Goal: Navigation & Orientation: Find specific page/section

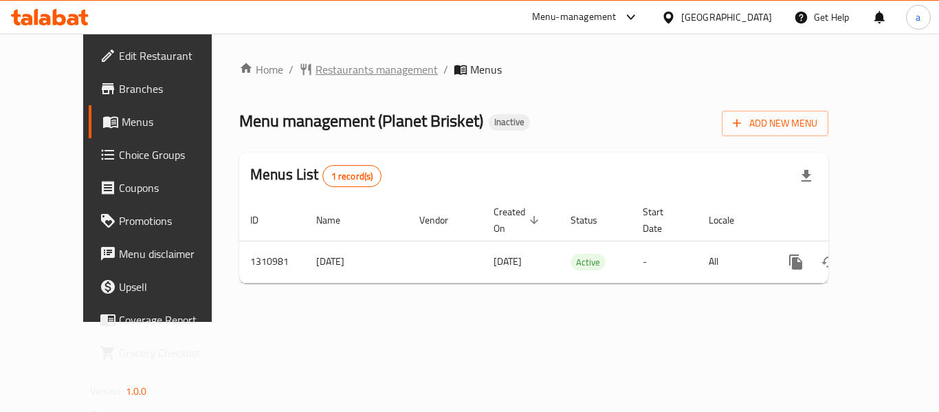
click at [338, 74] on span "Restaurants management" at bounding box center [377, 69] width 122 height 17
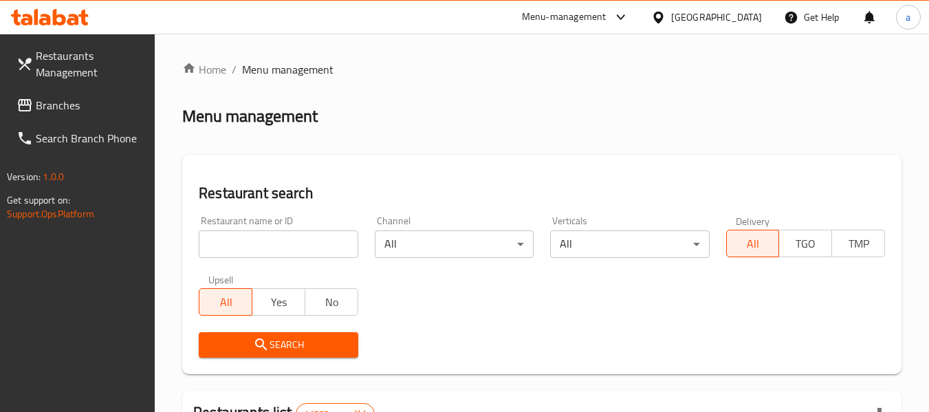
click at [64, 102] on span "Branches" at bounding box center [90, 105] width 109 height 17
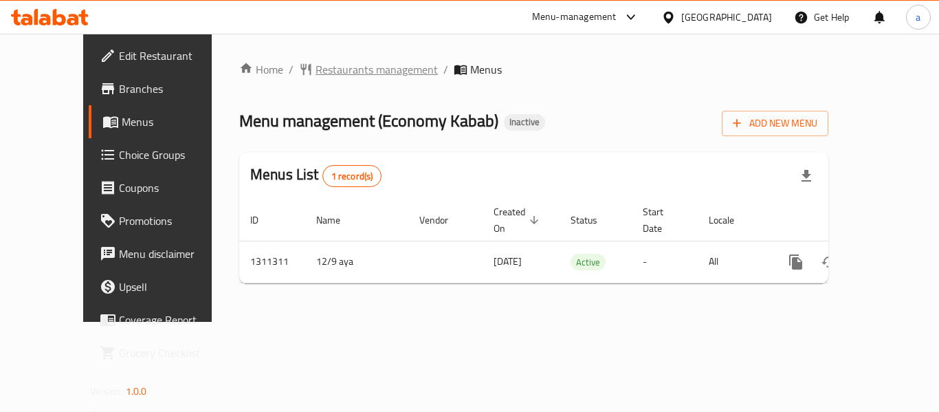
click at [316, 74] on span "Restaurants management" at bounding box center [377, 69] width 122 height 17
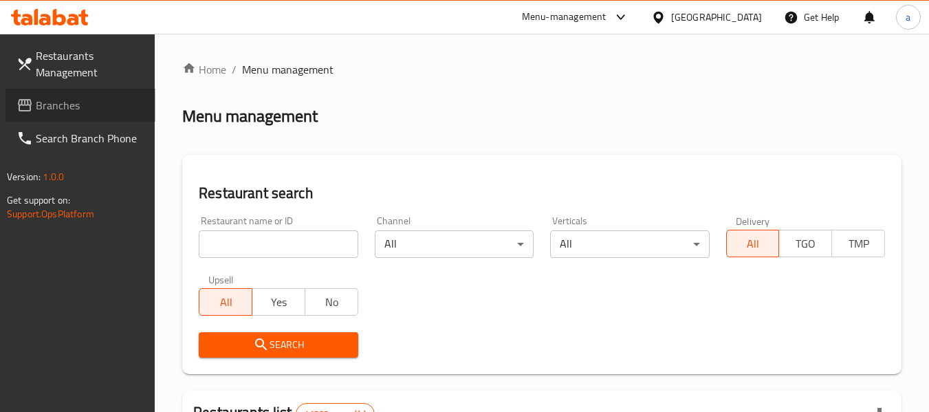
click at [90, 107] on span "Branches" at bounding box center [90, 105] width 109 height 17
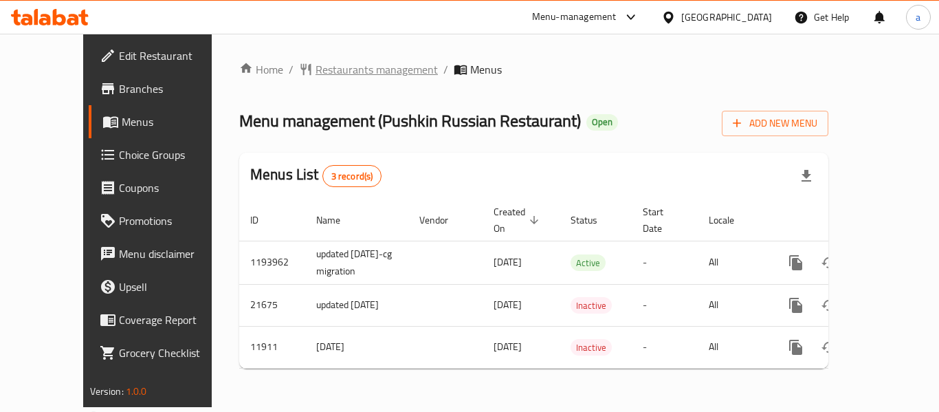
click at [316, 69] on span "Restaurants management" at bounding box center [377, 69] width 122 height 17
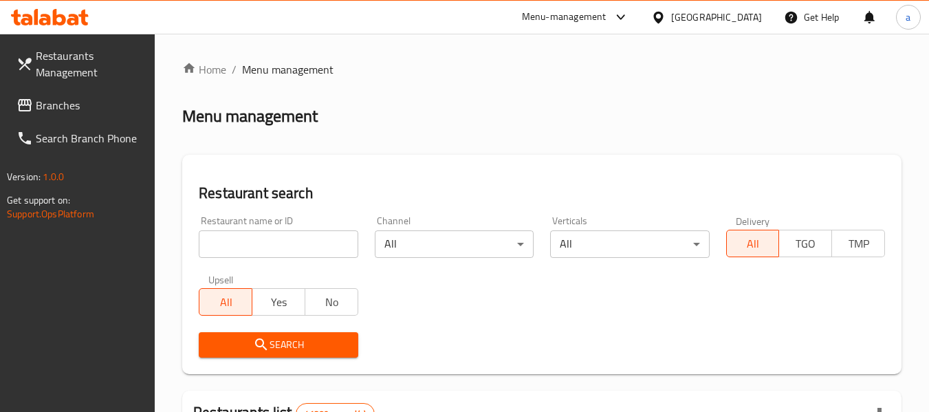
click at [51, 99] on span "Branches" at bounding box center [90, 105] width 109 height 17
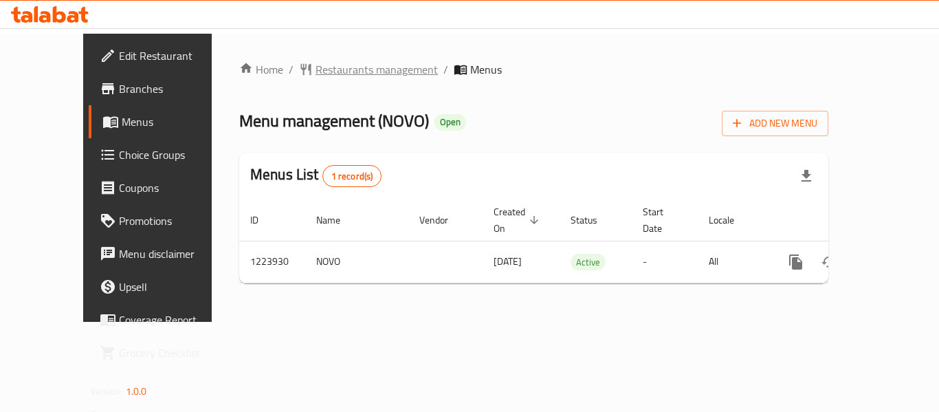
click at [314, 65] on body "​ Edit Restaurant Branches Menus Choice Groups Coupons Promotions Menu disclaim…" at bounding box center [469, 223] width 939 height 378
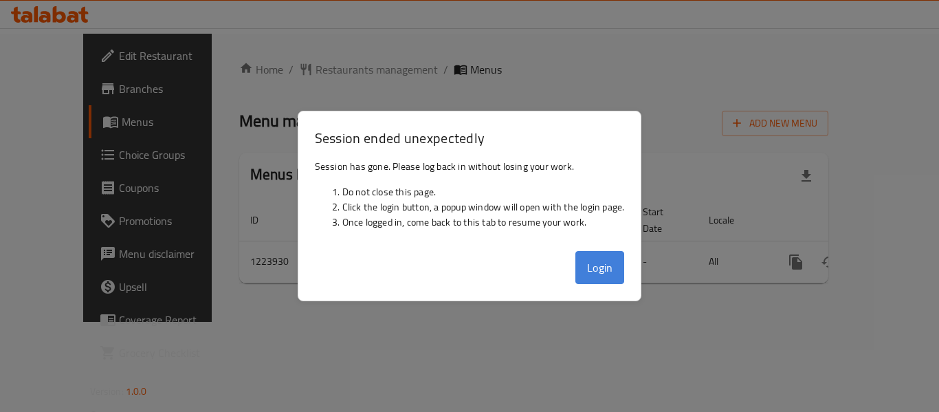
click at [599, 267] on button "Login" at bounding box center [601, 267] width 50 height 33
drag, startPoint x: 624, startPoint y: 274, endPoint x: 591, endPoint y: 268, distance: 33.6
click at [624, 274] on div "Home / Restaurants management / Menus Menu management ( NOVO ) Open Add New Men…" at bounding box center [533, 177] width 589 height 233
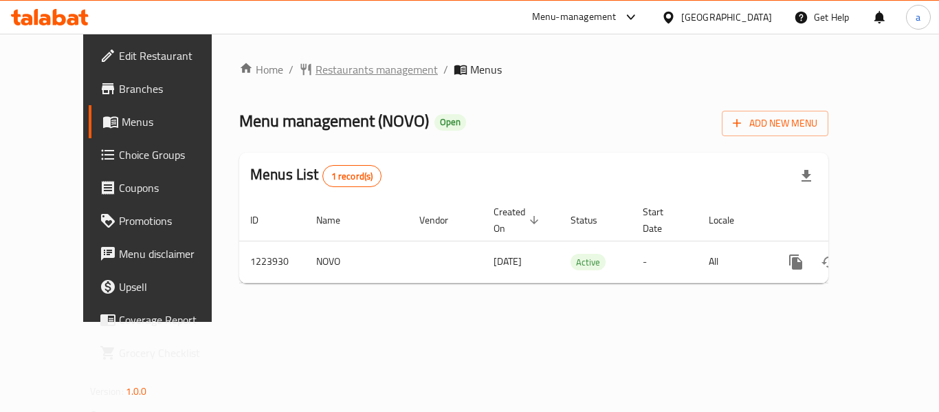
click at [316, 72] on span "Restaurants management" at bounding box center [377, 69] width 122 height 17
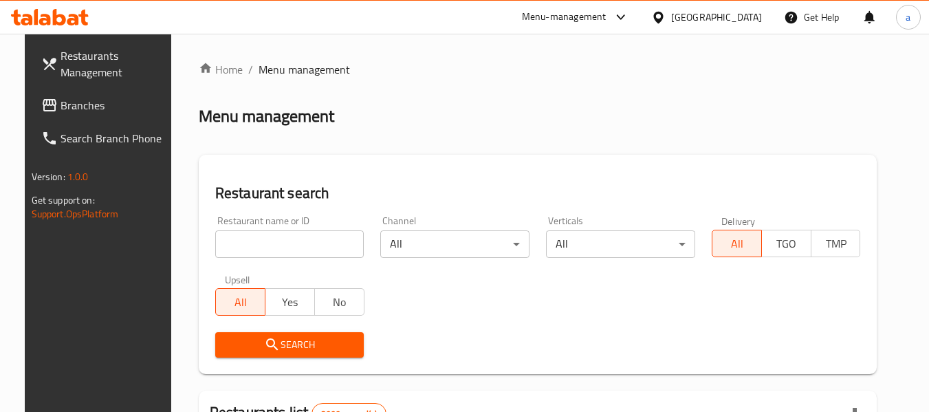
click at [88, 93] on link "Branches" at bounding box center [105, 105] width 150 height 33
